Goal: Navigation & Orientation: Find specific page/section

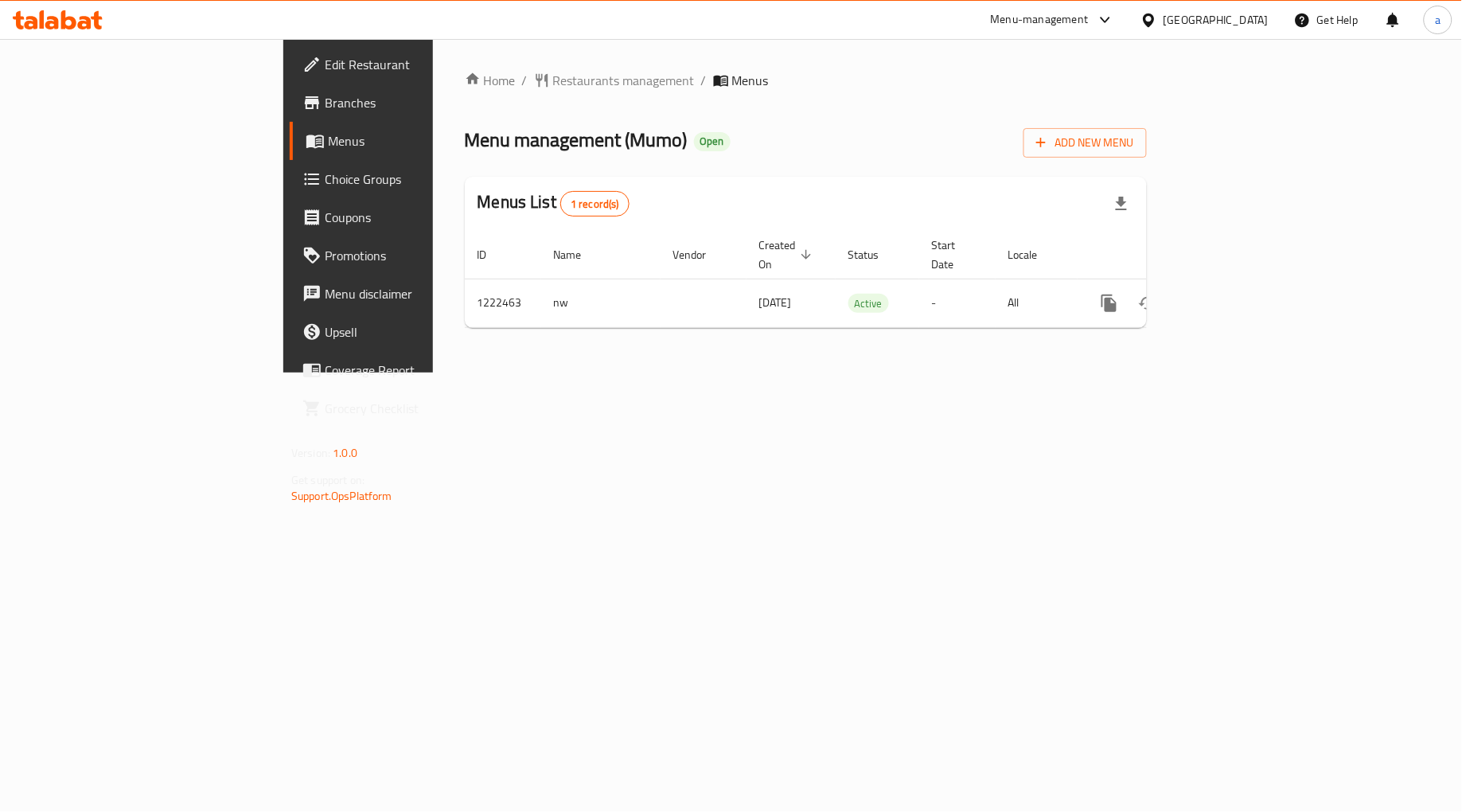
click at [325, 185] on span "Choice Groups" at bounding box center [420, 179] width 190 height 19
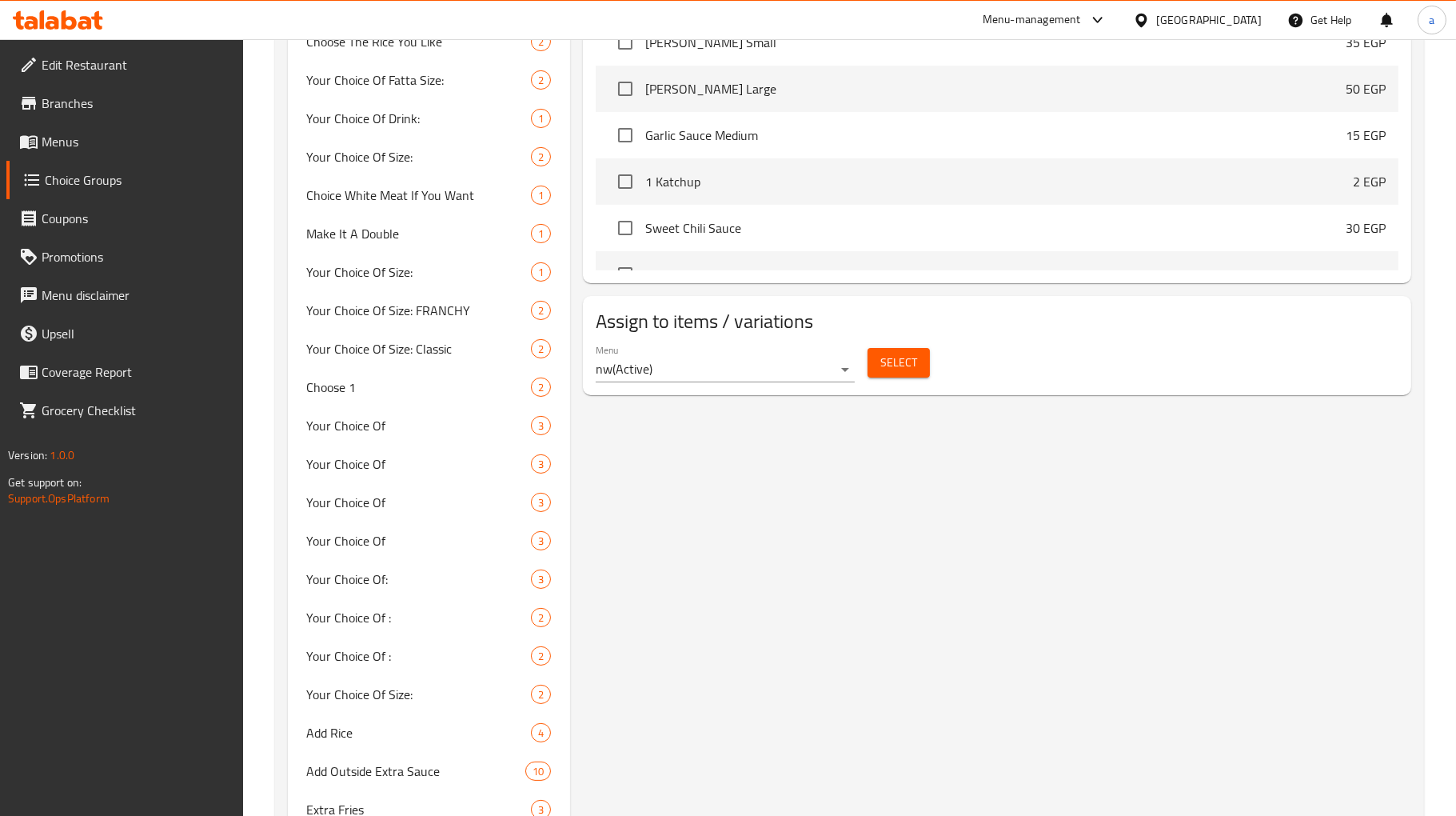
scroll to position [888, 0]
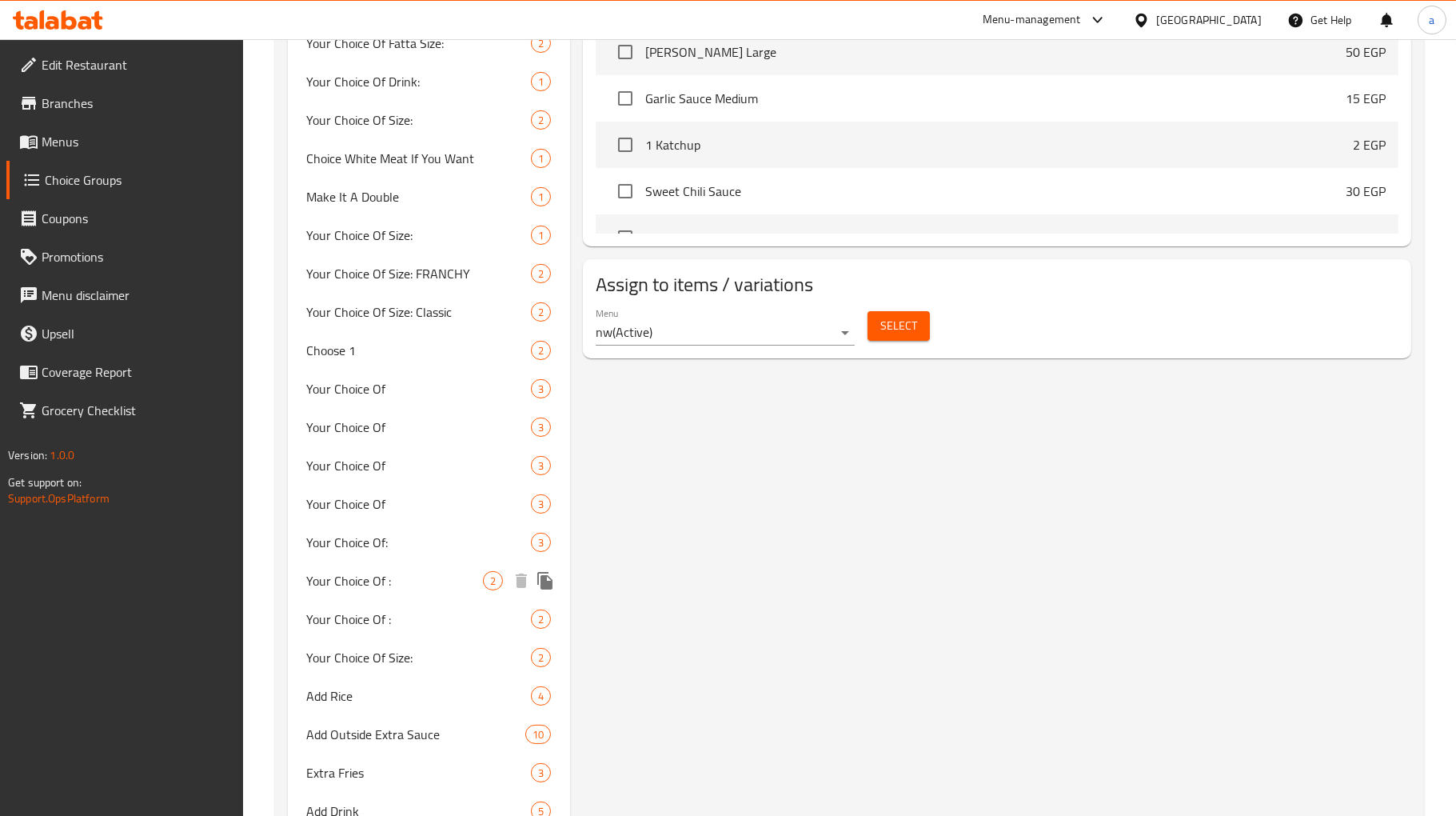
click at [355, 571] on span "Your Choice Of :" at bounding box center [395, 581] width 176 height 20
type input "Your Choice Of :"
type input "اختيارك من :"
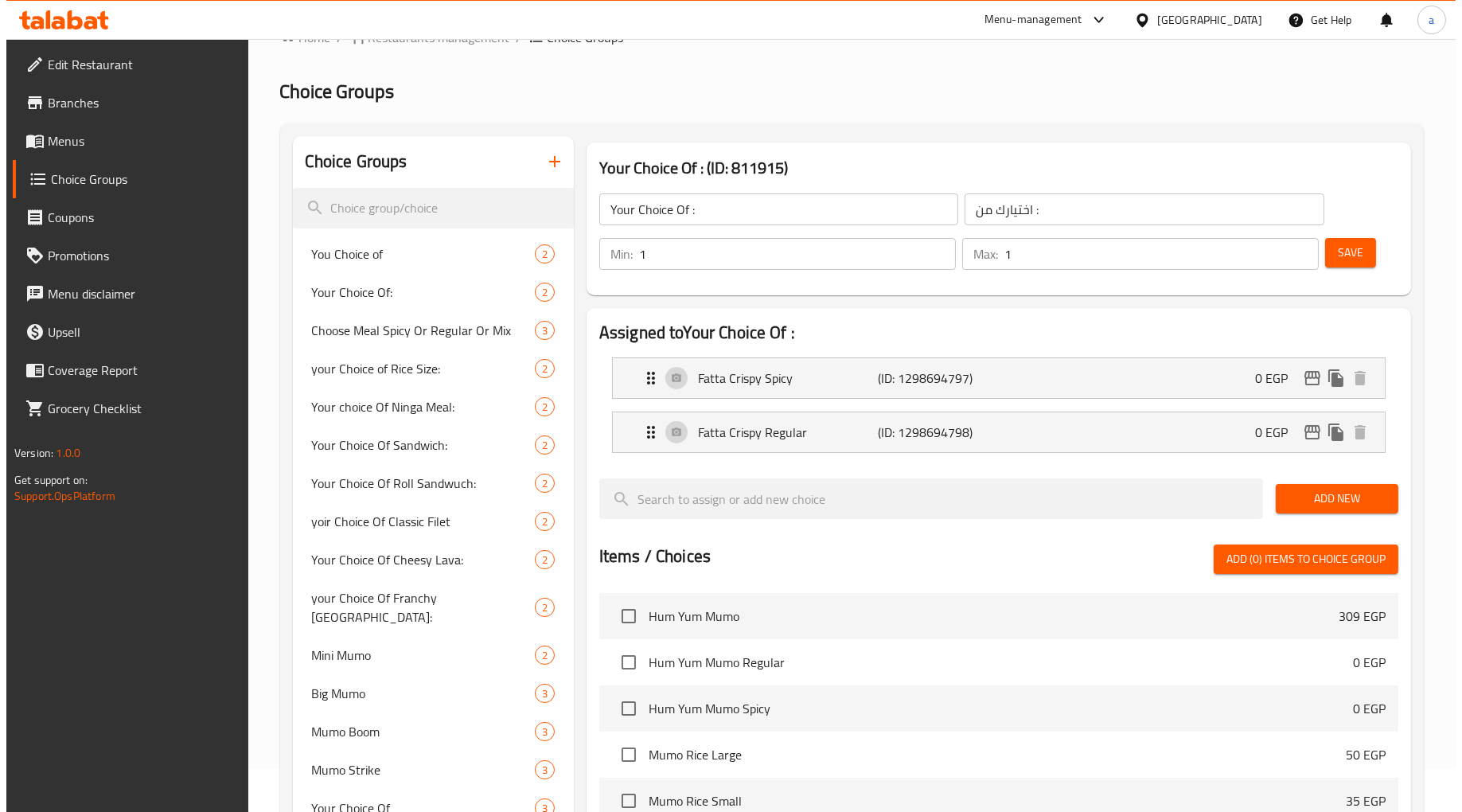
scroll to position [0, 0]
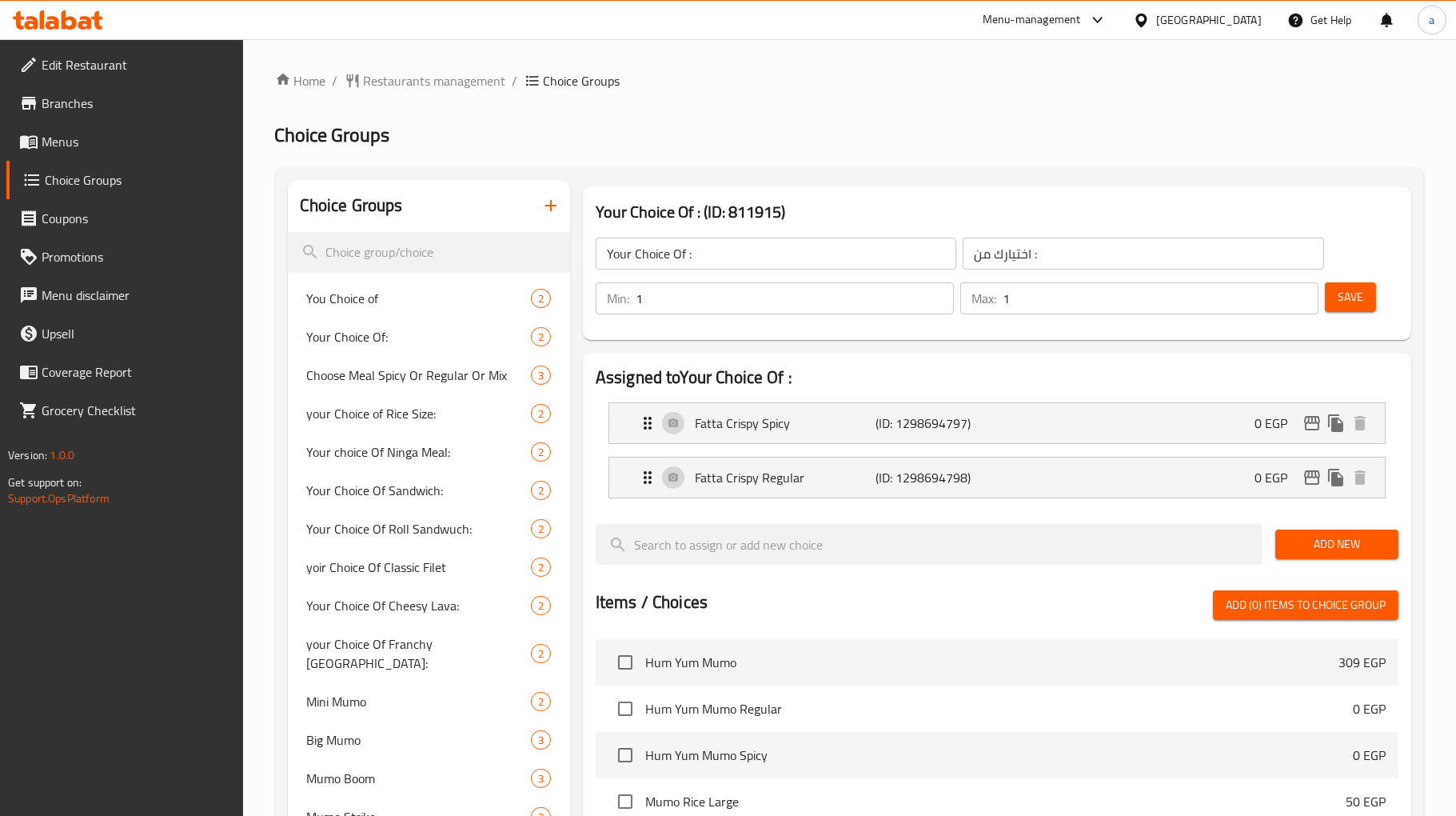
click at [850, 125] on h2 "Choice Groups" at bounding box center [849, 134] width 1149 height 25
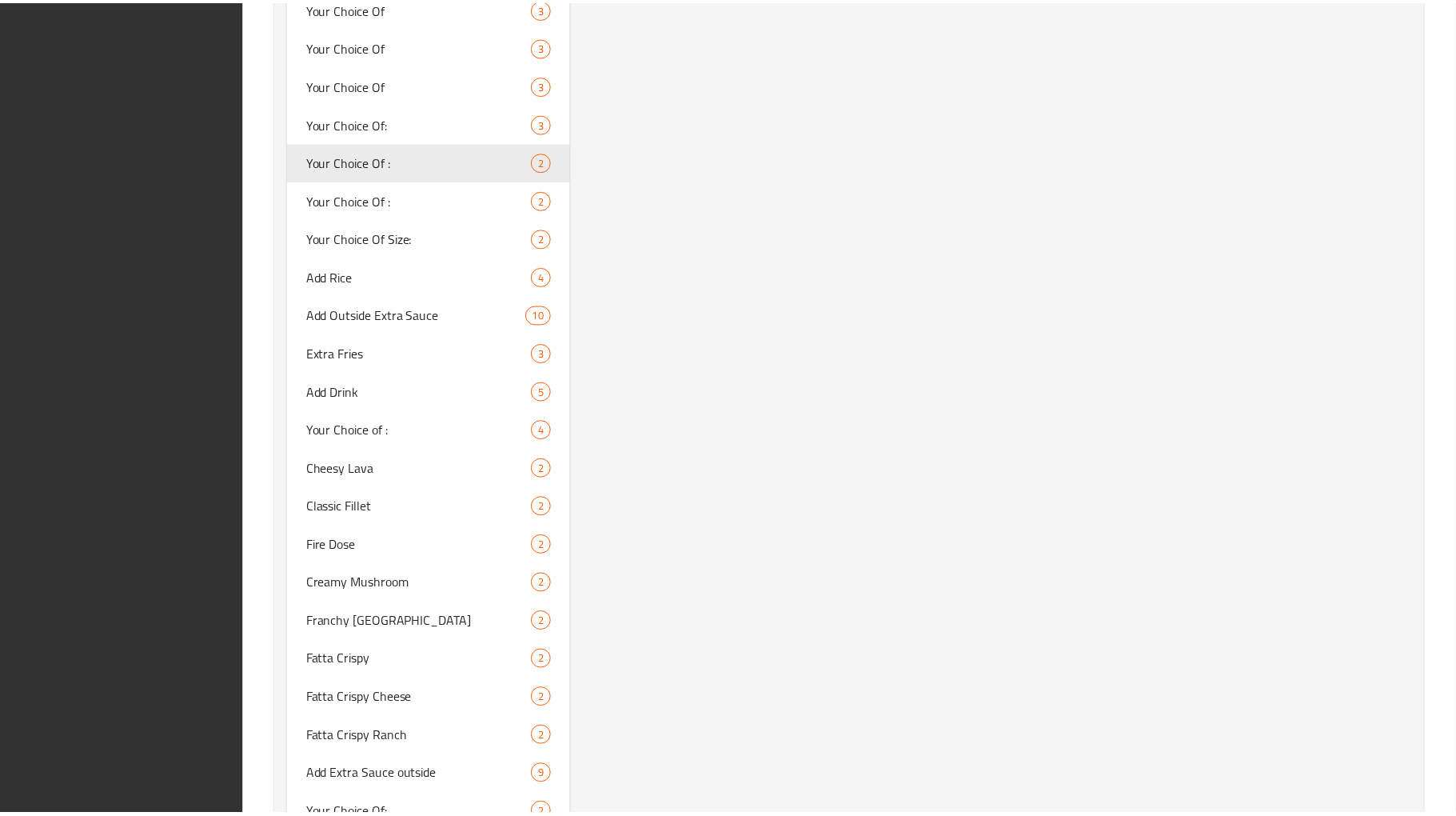
scroll to position [1355, 0]
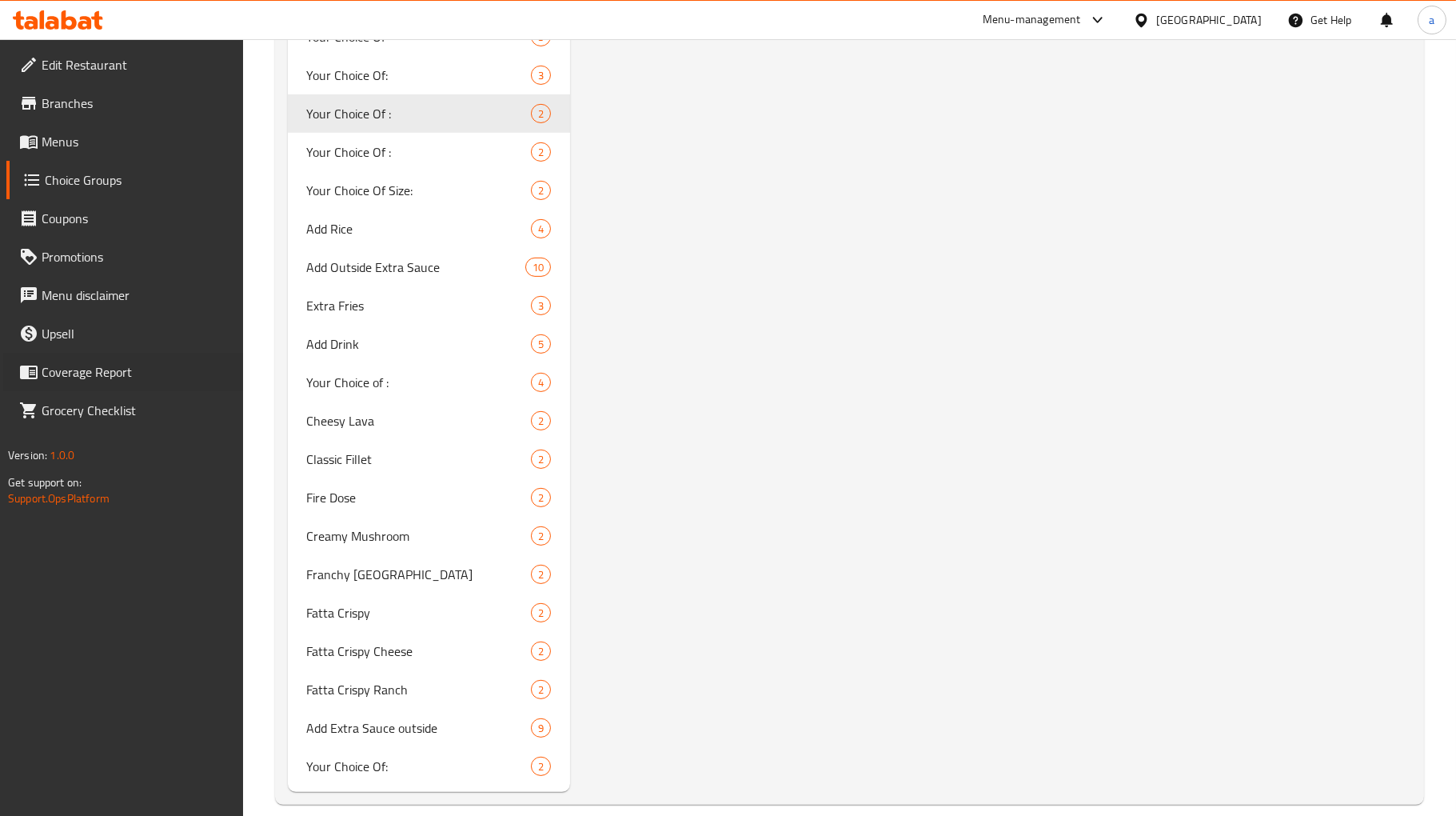
click at [1, 376] on div "Coverage Report" at bounding box center [115, 371] width 255 height 38
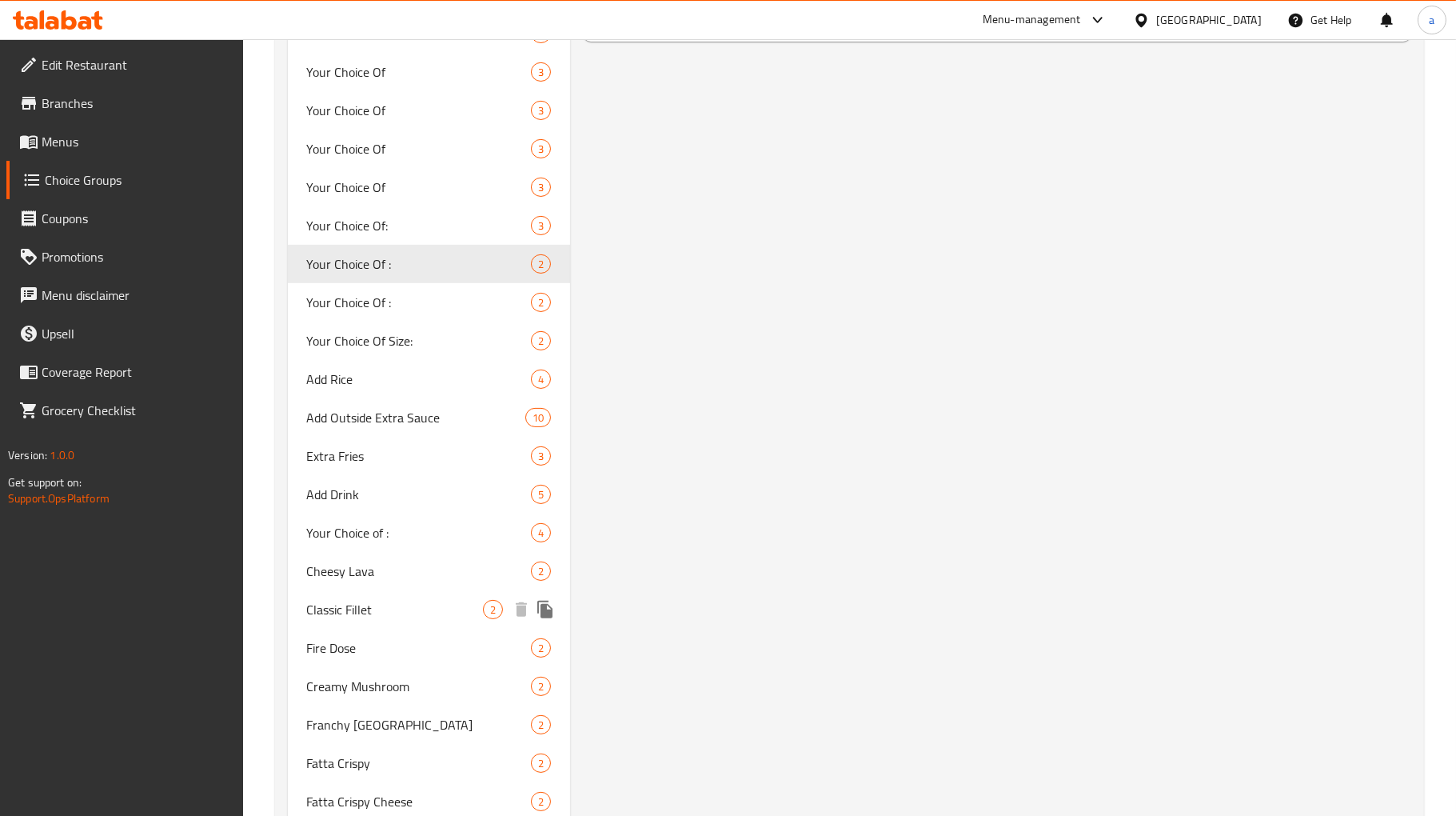
scroll to position [0, 0]
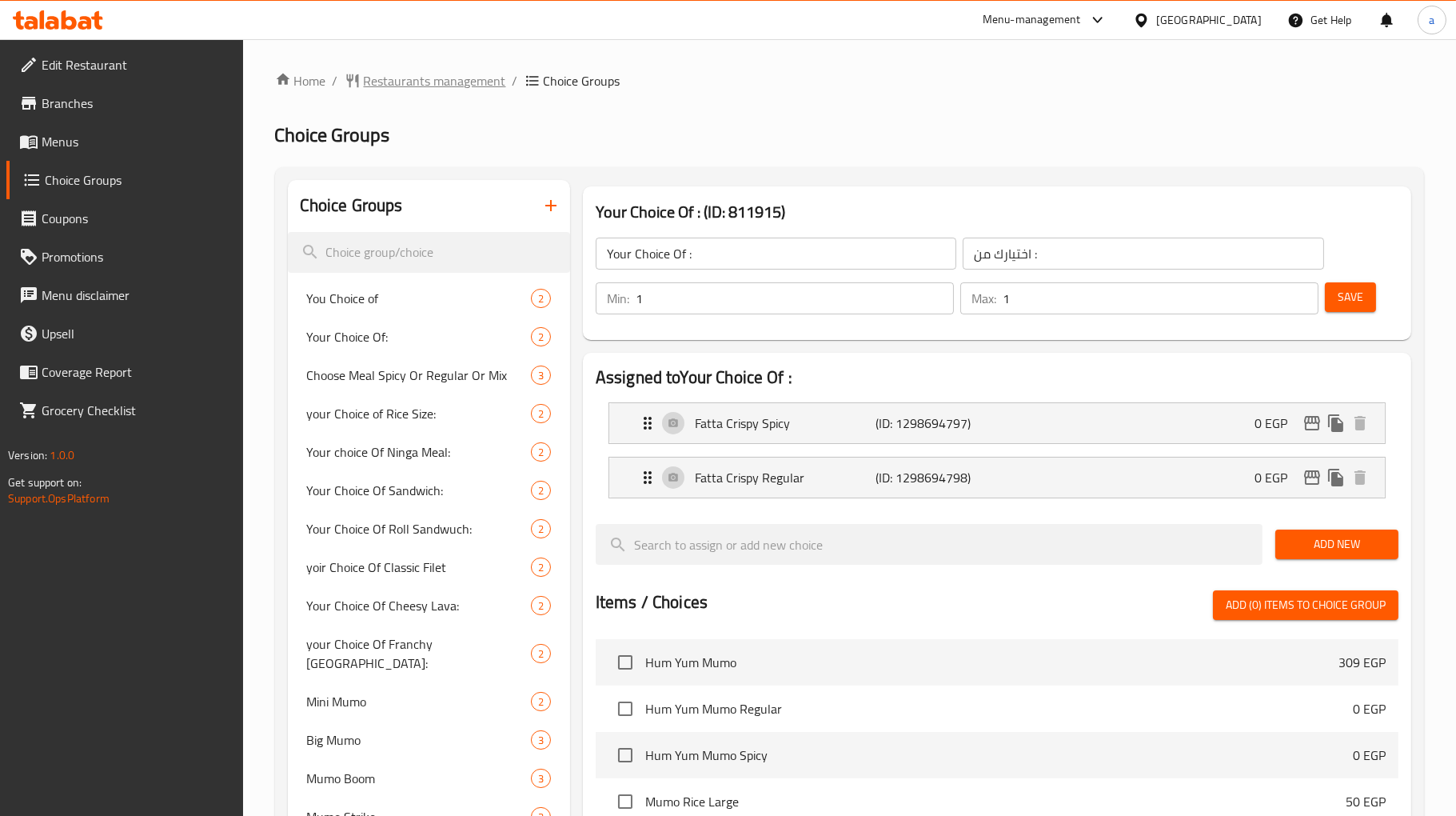
click at [433, 74] on span "Restaurants management" at bounding box center [435, 81] width 143 height 20
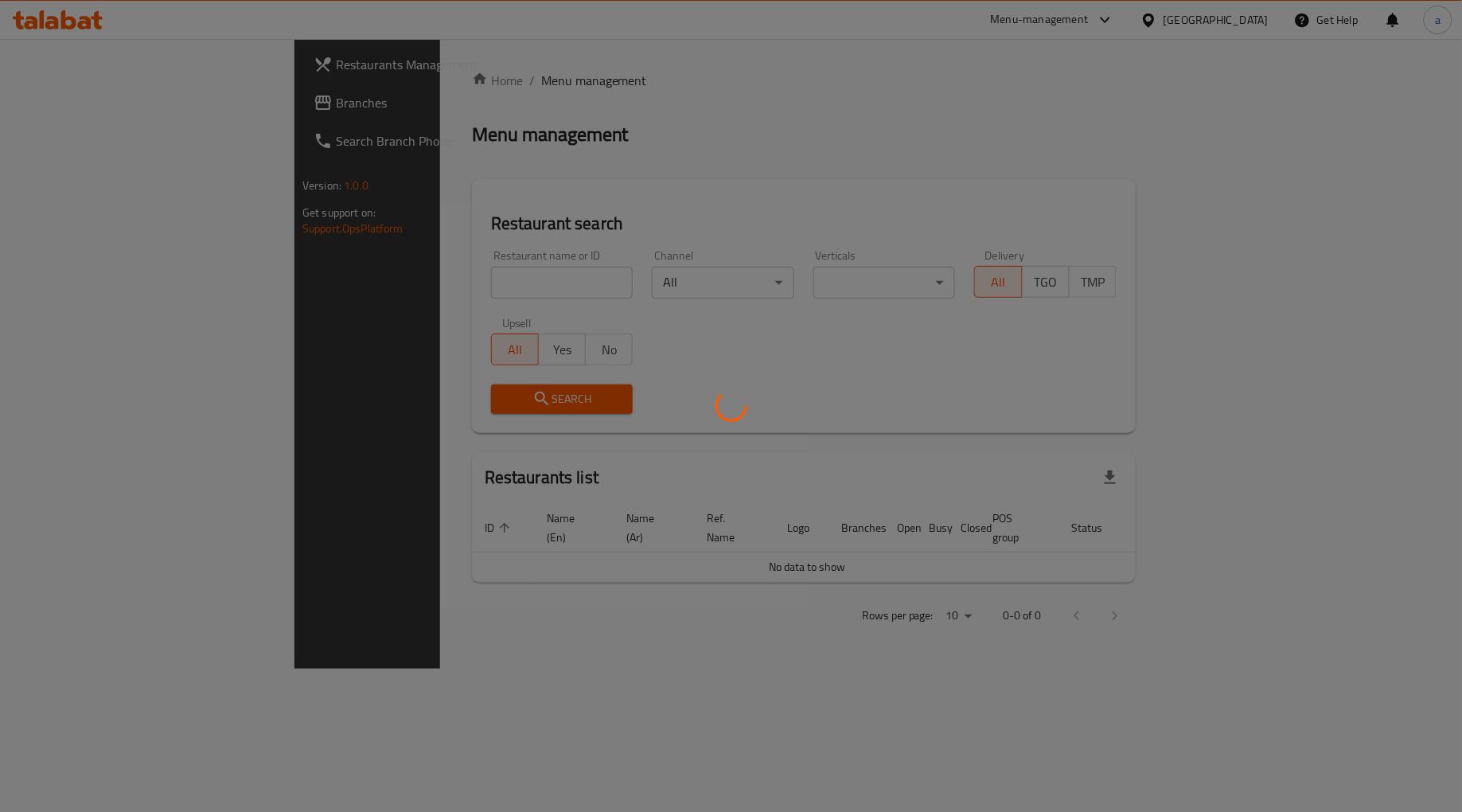
click at [138, 110] on div at bounding box center [731, 406] width 1462 height 812
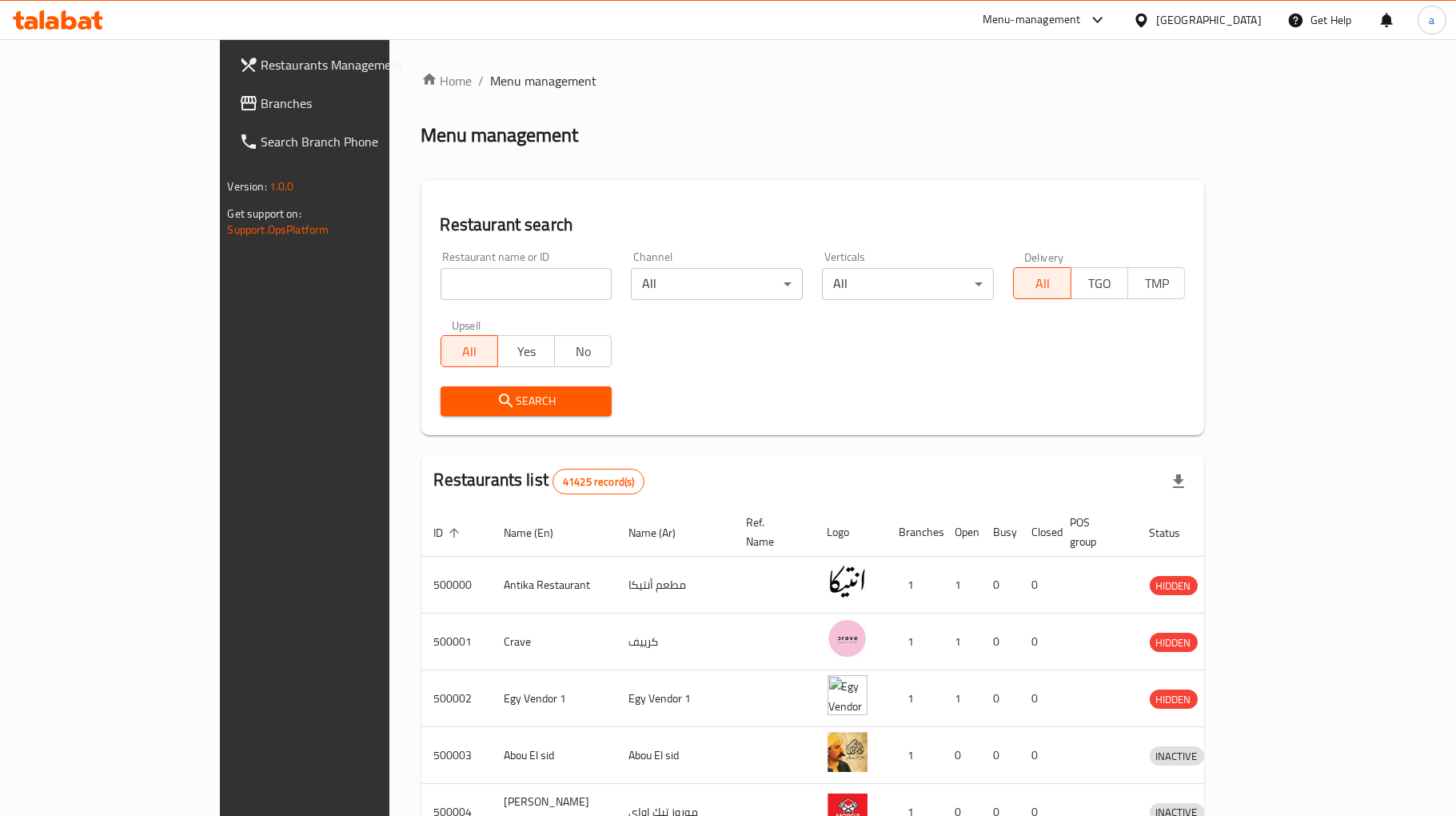
click at [226, 89] on link "Branches" at bounding box center [344, 103] width 237 height 38
